Goal: Information Seeking & Learning: Learn about a topic

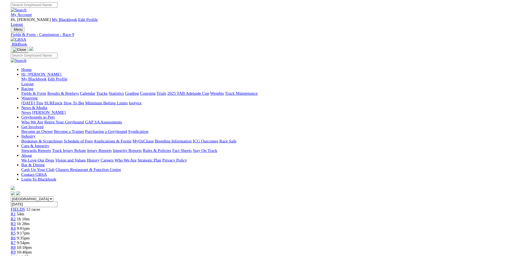
scroll to position [338, 0]
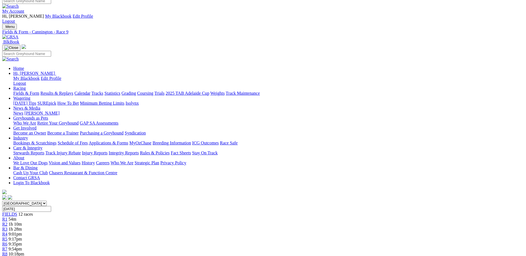
scroll to position [0, 0]
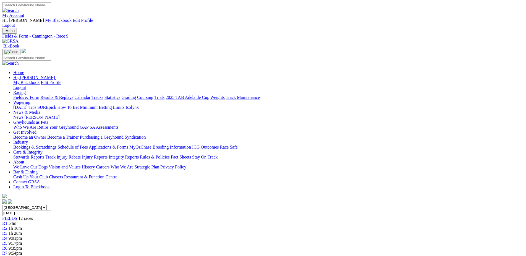
click at [134, 221] on div "R1 54m" at bounding box center [262, 223] width 521 height 5
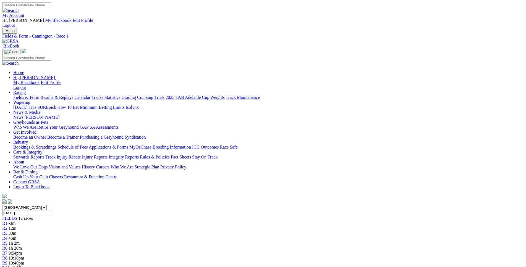
click at [137, 221] on div "R1 -3m" at bounding box center [262, 223] width 521 height 5
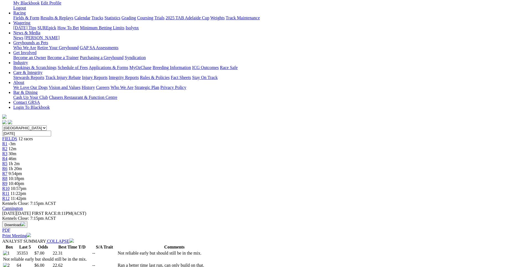
scroll to position [98, 0]
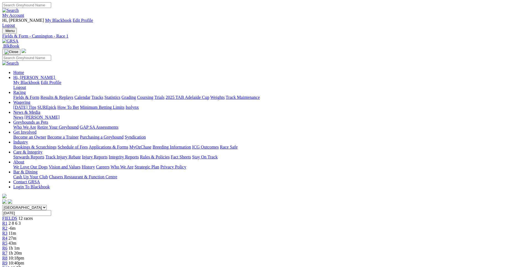
click at [16, 231] on span "11m" at bounding box center [13, 233] width 8 height 5
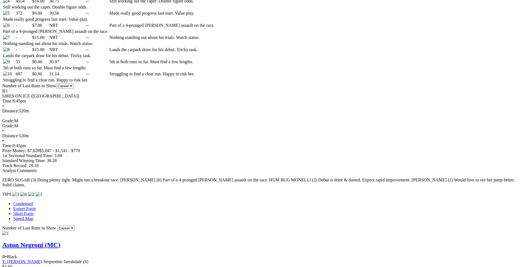
scroll to position [367, 0]
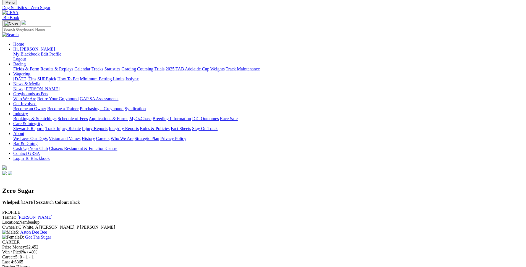
scroll to position [28, 0]
